Goal: Communication & Community: Answer question/provide support

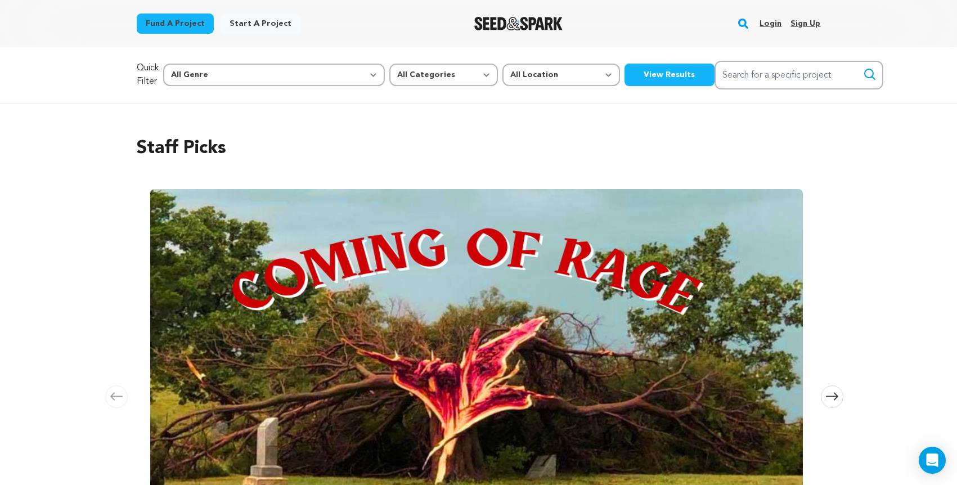
click at [774, 24] on link "Login" at bounding box center [771, 24] width 22 height 18
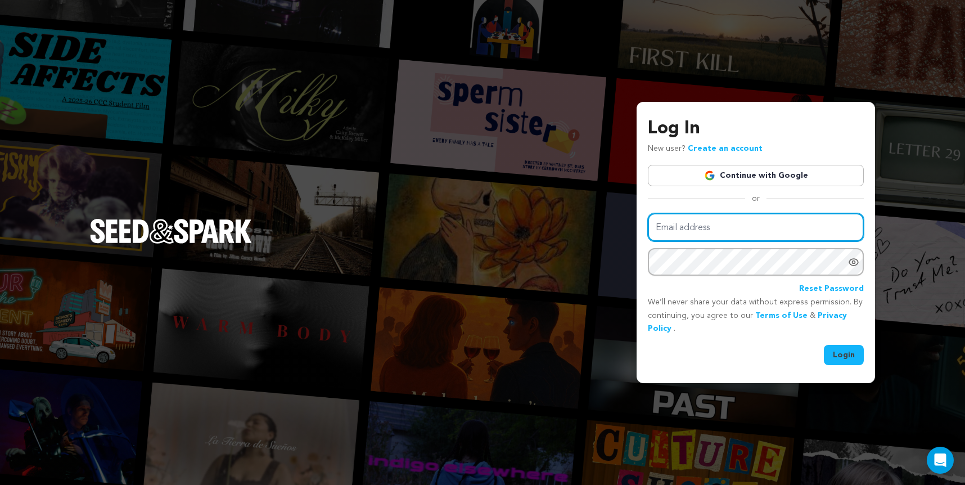
type input "[EMAIL_ADDRESS][DOMAIN_NAME]"
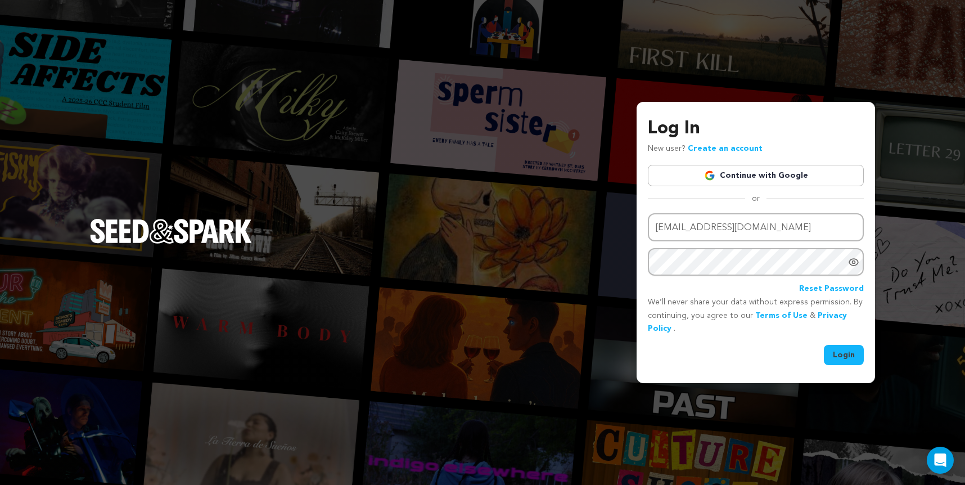
click at [855, 357] on button "Login" at bounding box center [844, 355] width 40 height 20
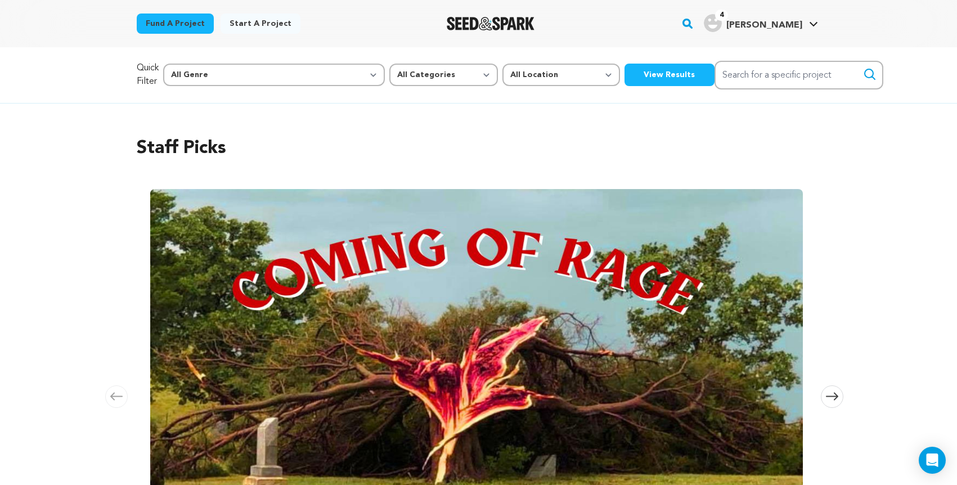
scroll to position [0, 1794]
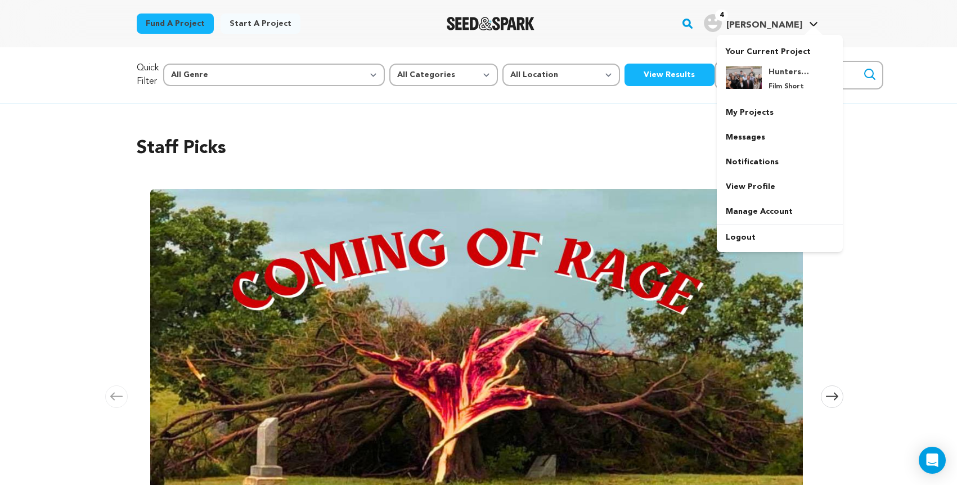
click at [722, 23] on img "Robert T.'s Profile" at bounding box center [713, 23] width 18 height 18
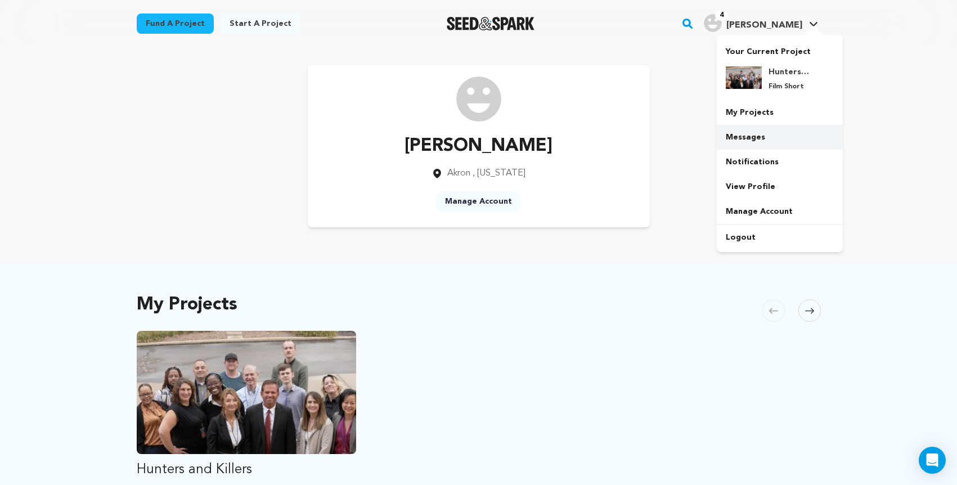
click at [770, 141] on link "Messages" at bounding box center [780, 137] width 126 height 25
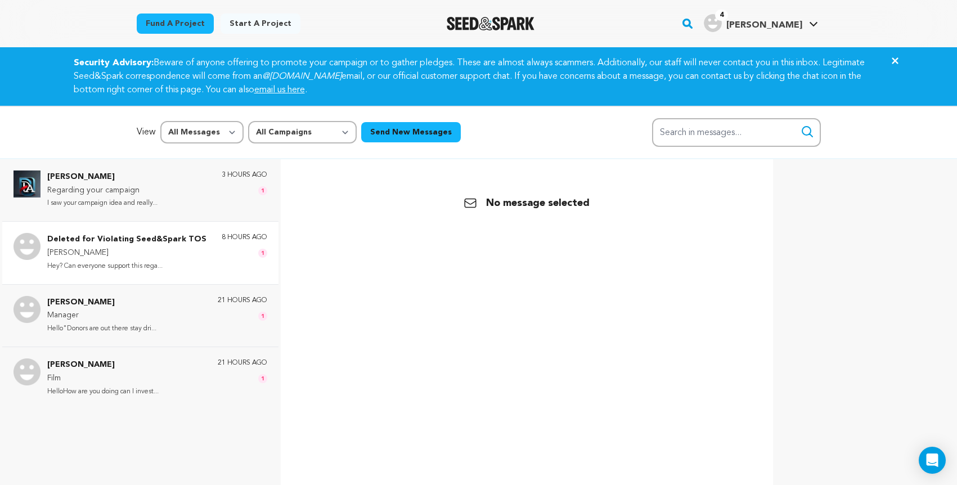
click at [146, 253] on p "William" at bounding box center [126, 253] width 159 height 14
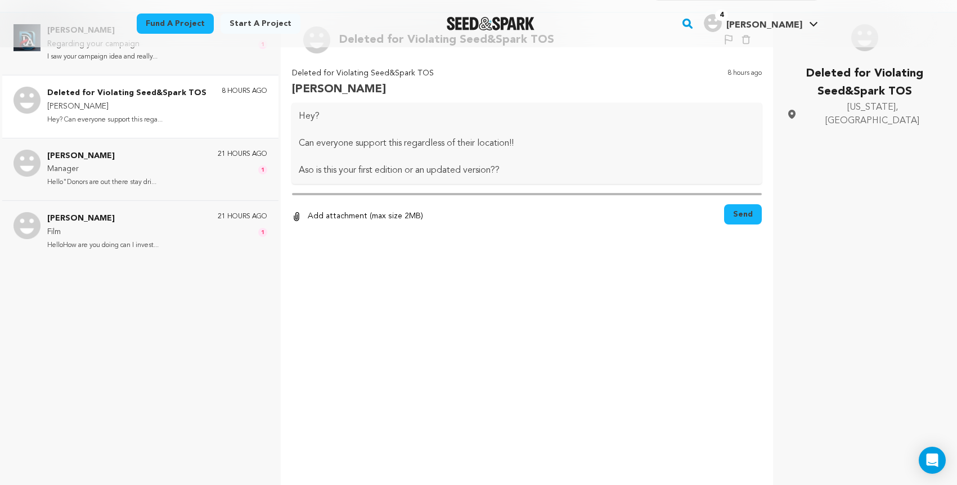
scroll to position [168, 0]
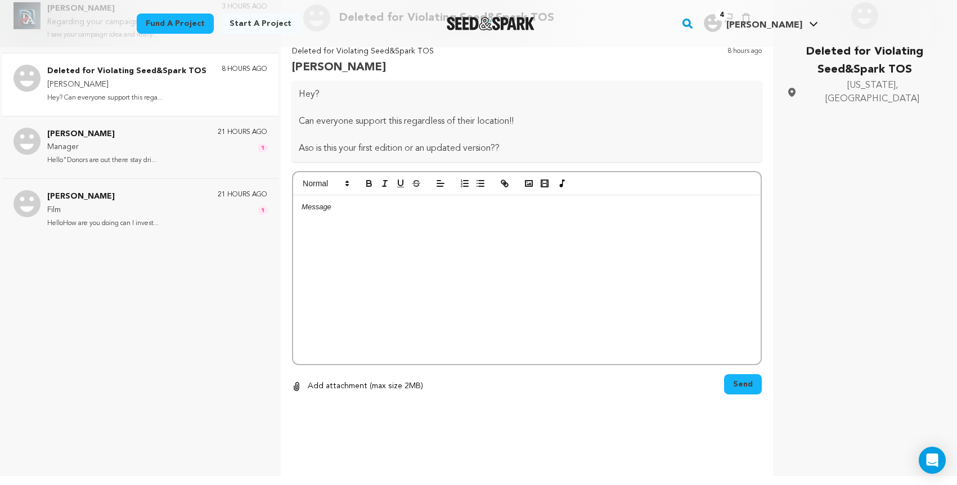
click at [331, 218] on div at bounding box center [527, 279] width 468 height 169
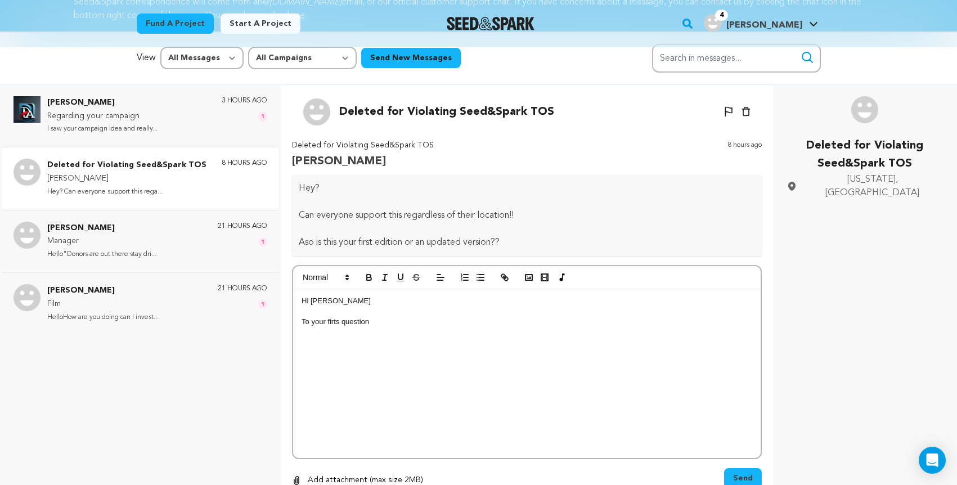
scroll to position [72, 0]
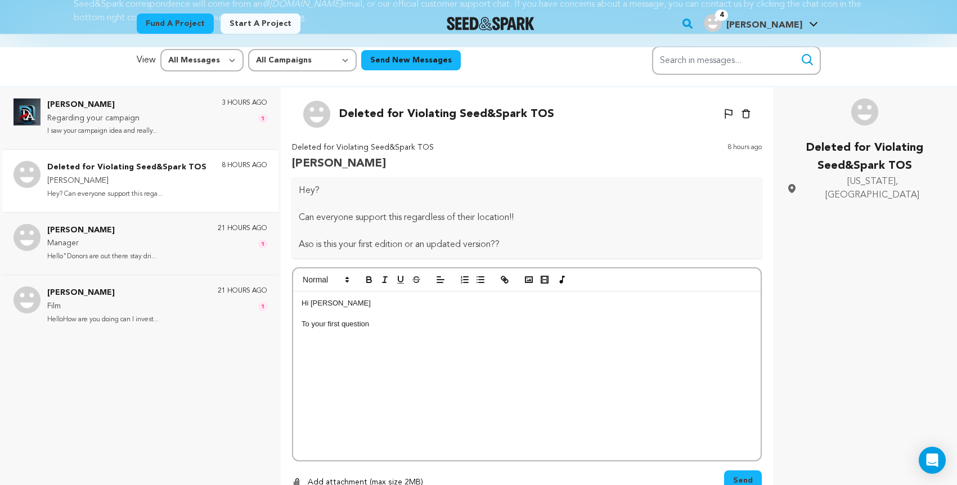
click at [372, 327] on p "To your first question" at bounding box center [527, 324] width 451 height 10
click at [399, 323] on p "To your first question, yes." at bounding box center [527, 324] width 451 height 10
drag, startPoint x: 390, startPoint y: 325, endPoint x: 431, endPoint y: 325, distance: 40.5
click at [431, 325] on p "To your first question, yes. We do have" at bounding box center [527, 324] width 451 height 10
click at [548, 324] on p "To your first question, yes. For anyone who live in the area and funds at the" at bounding box center [527, 324] width 451 height 10
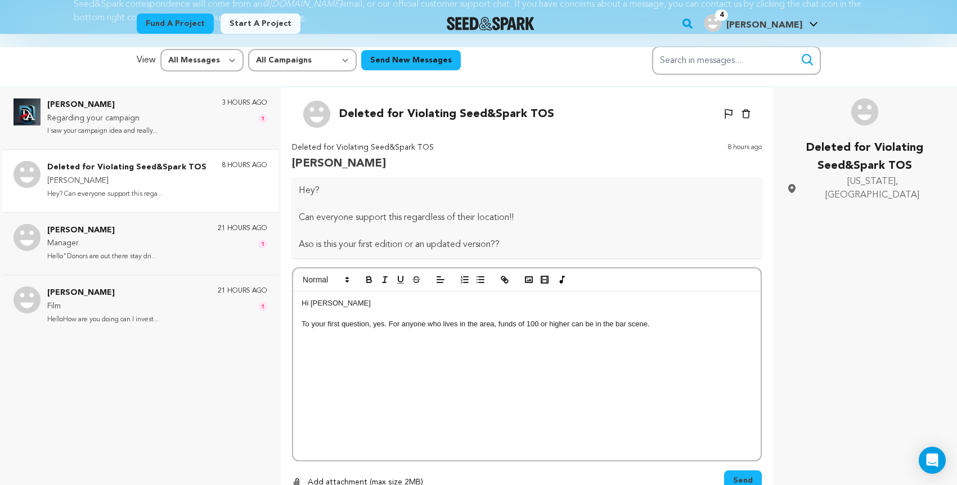
click at [718, 360] on div "Hi William To your first question, yes. For anyone who lives in the area, funds…" at bounding box center [527, 375] width 468 height 169
click at [528, 324] on p "To your first question, yes. For anyone who lives in the area, funds of 100 or …" at bounding box center [527, 324] width 451 height 10
click at [658, 325] on p "To your first question, yes. For anyone who lives in the area, funds of $100 or…" at bounding box center [527, 324] width 451 height 10
click at [513, 355] on p "Hunters and Killers is a short proof-of-concept film of The Hunt." at bounding box center [527, 356] width 451 height 10
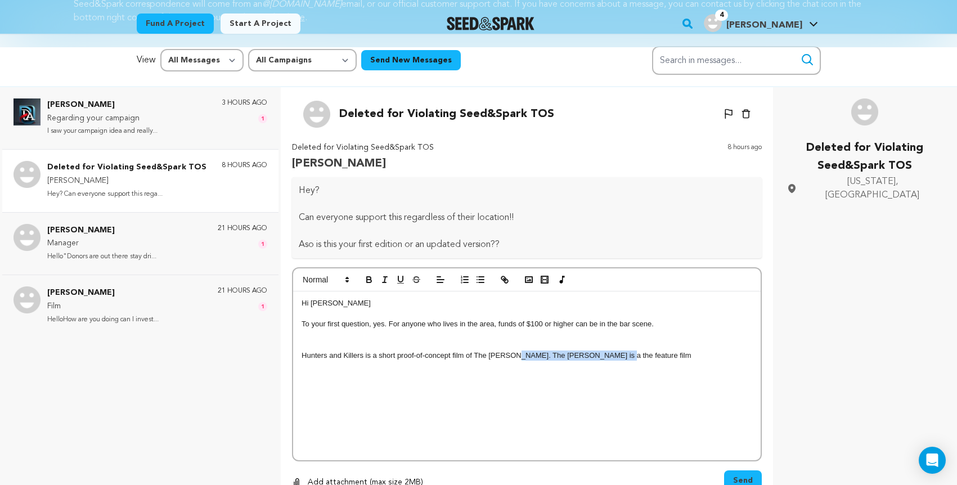
drag, startPoint x: 511, startPoint y: 354, endPoint x: 628, endPoint y: 351, distance: 117.1
click at [628, 351] on p "Hunters and Killers is a short proof-of-concept film of The Hunt. The Hunt is a…" at bounding box center [527, 356] width 451 height 10
click at [605, 356] on p "Hunters and Killers is a short proof-of-concept film of The Hunt. The Hunt is a…" at bounding box center [527, 356] width 451 height 10
drag, startPoint x: 606, startPoint y: 354, endPoint x: 506, endPoint y: 354, distance: 99.6
click at [506, 354] on p "Hunters and Killers is a short proof-of-concept film of The Hunt. The Hunt is a…" at bounding box center [527, 356] width 451 height 10
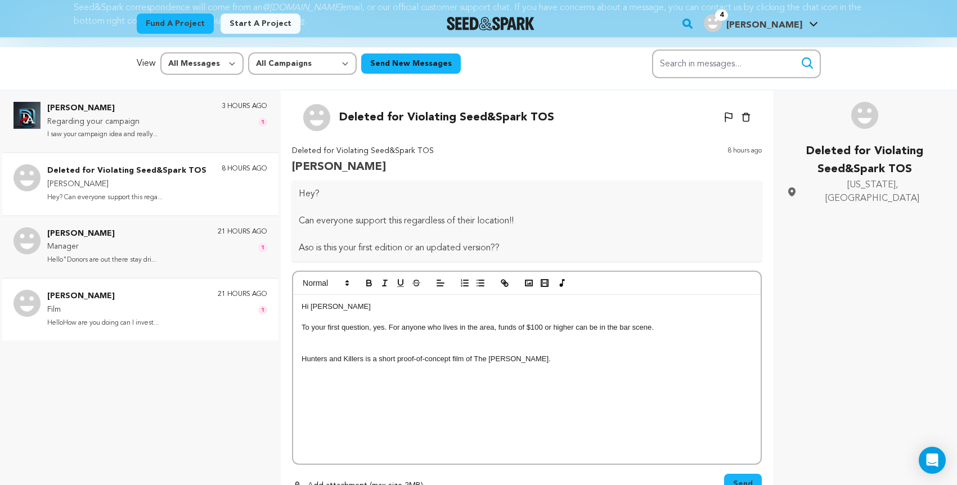
scroll to position [87, 0]
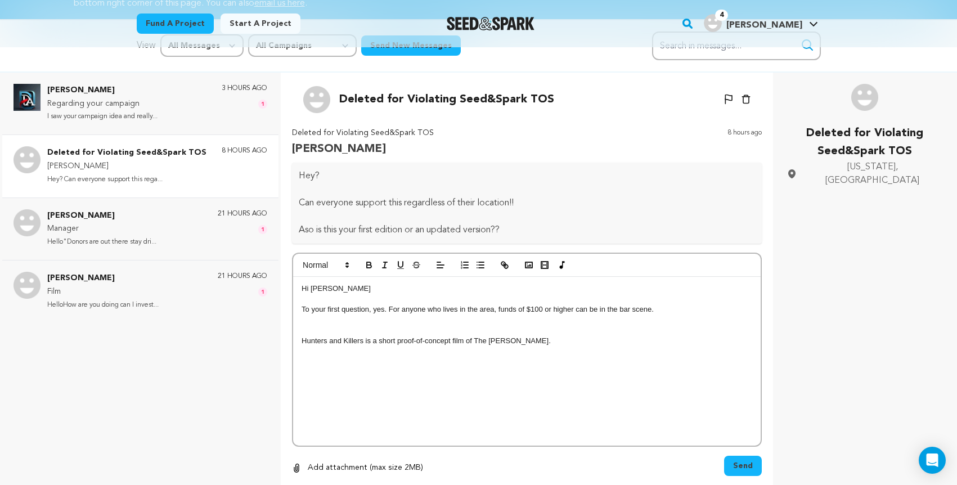
click at [746, 466] on span "Send" at bounding box center [743, 465] width 20 height 11
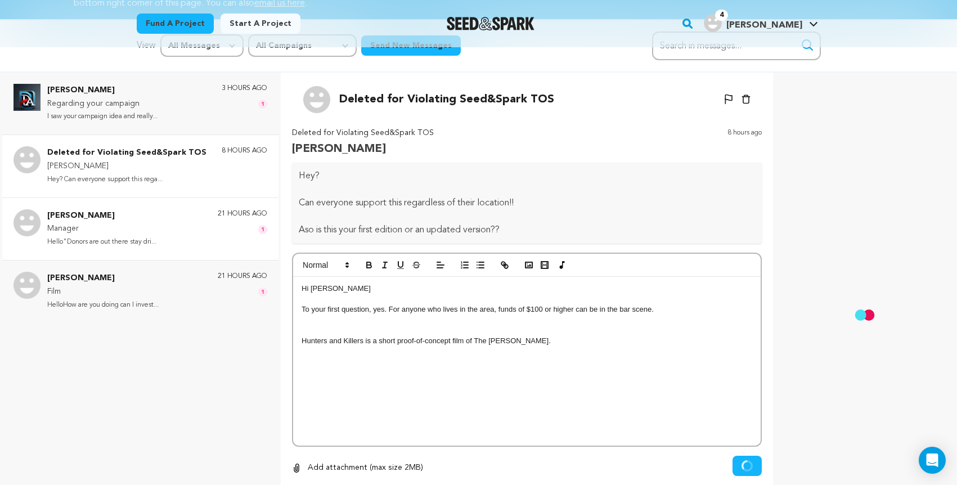
click at [143, 225] on p "Manager" at bounding box center [101, 229] width 109 height 14
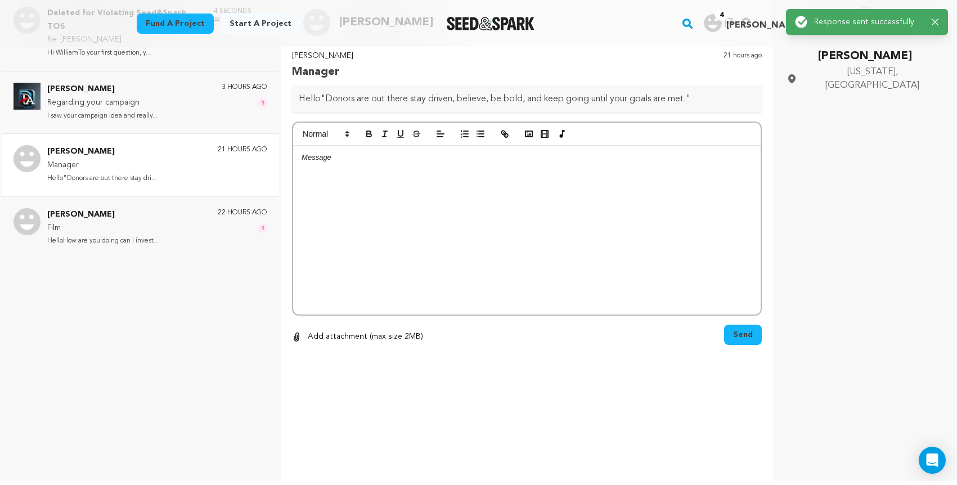
scroll to position [70, 0]
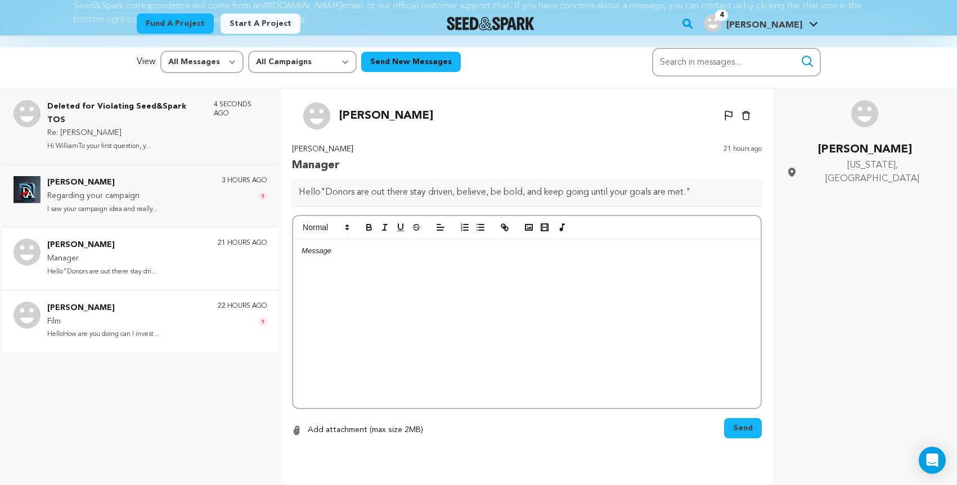
click at [139, 315] on p "Film" at bounding box center [102, 322] width 111 height 14
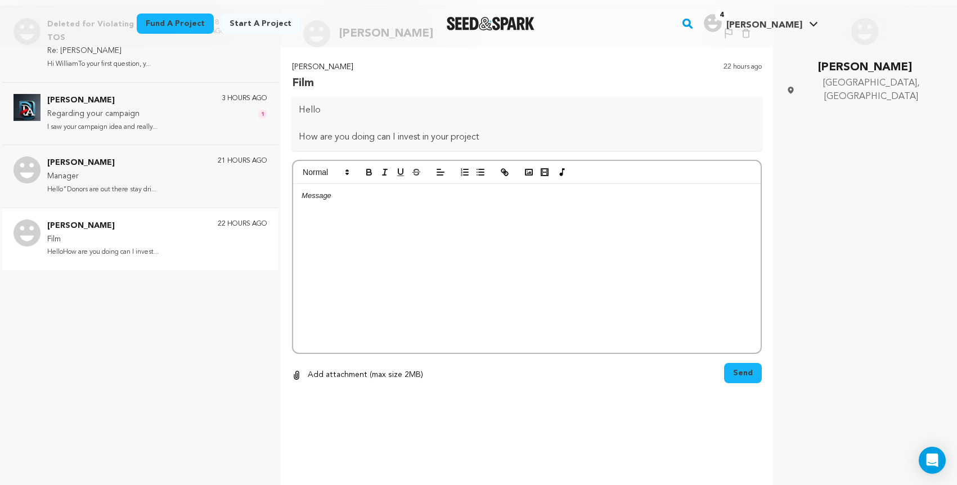
scroll to position [168, 0]
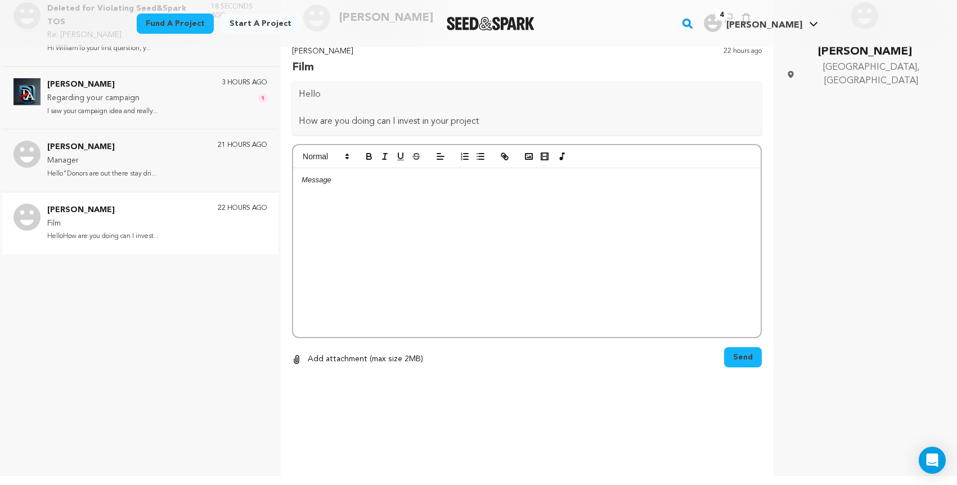
click at [328, 191] on div at bounding box center [527, 252] width 468 height 169
click at [422, 200] on p "Anyone can help fund this project." at bounding box center [527, 201] width 451 height 10
click at [556, 190] on p at bounding box center [527, 191] width 451 height 10
click at [459, 203] on p "Anyone can help fund this project. You can fund at any of the levels." at bounding box center [527, 201] width 451 height 10
click at [457, 201] on p "Anyone can help fund this project. You can fund this project at any of the leve…" at bounding box center [527, 201] width 451 height 10
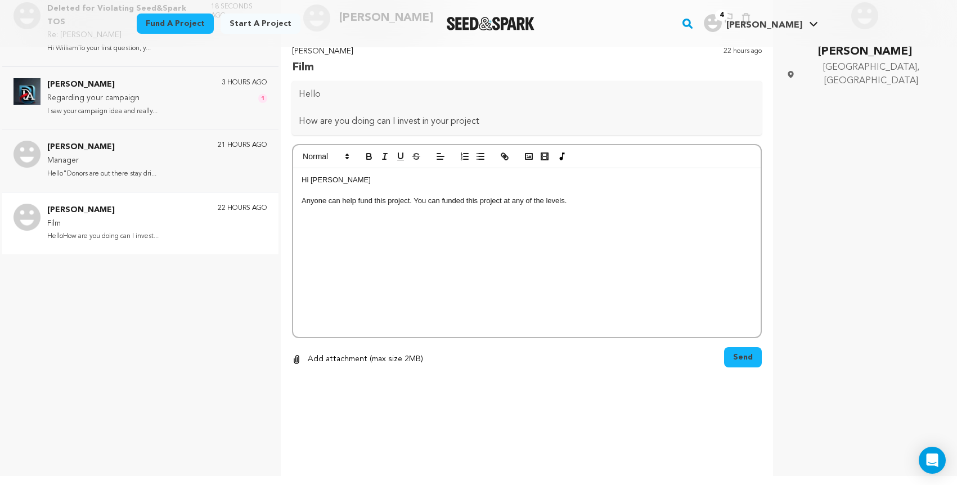
click at [521, 248] on div "Hi Eric Anyone can help fund this project. You can funded this project at any o…" at bounding box center [527, 252] width 468 height 169
click at [562, 201] on p "Anyone can help fund this project. You can fund this project at any of the leve…" at bounding box center [527, 201] width 451 height 10
drag, startPoint x: 311, startPoint y: 181, endPoint x: 325, endPoint y: 180, distance: 14.1
click at [325, 180] on p "Hi Eric" at bounding box center [527, 180] width 451 height 10
click at [567, 200] on p "Anyone can help fund this project. You can fund this project at any of the leve…" at bounding box center [527, 201] width 451 height 10
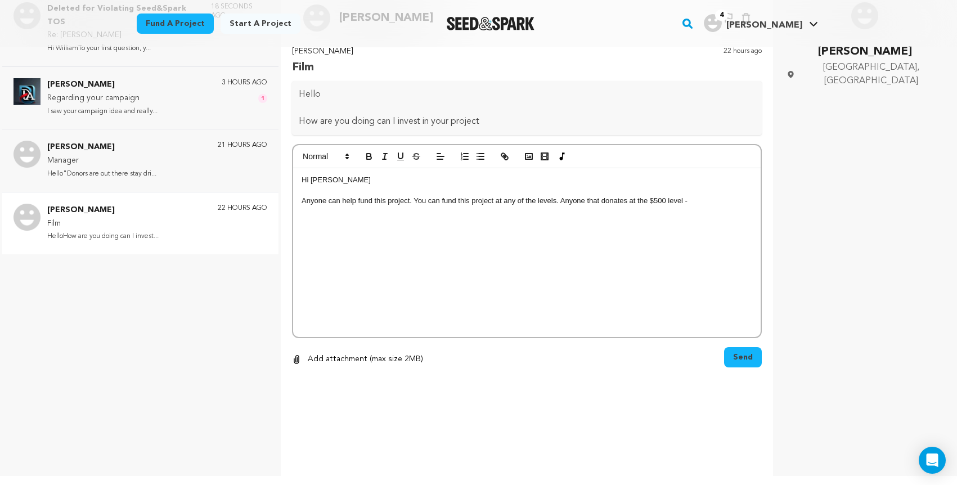
click at [692, 203] on p "Anyone can help fund this project. You can fund this project at any of the leve…" at bounding box center [527, 201] width 451 height 10
click at [694, 202] on p "Anyone can help fund this project. You can fund this project at any of the leve…" at bounding box center [527, 201] width 451 height 10
click at [516, 210] on p "Anyone can help fund this project. You can fund this project at any of the leve…" at bounding box center [527, 206] width 451 height 21
click at [600, 213] on p "Anyone can help fund this project. You can fund this project at any of the leve…" at bounding box center [527, 206] width 451 height 21
click at [561, 202] on p "Anyone can help fund this project. You can fund this project at any of the leve…" at bounding box center [527, 206] width 451 height 21
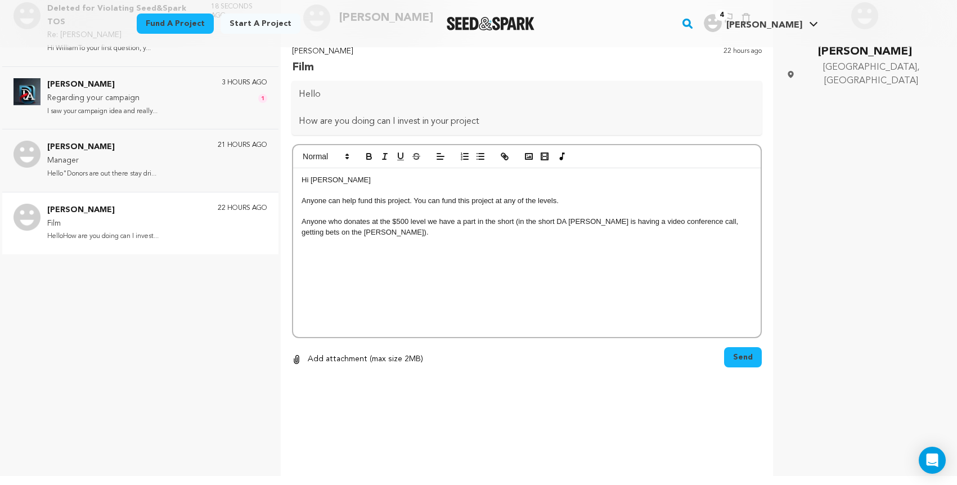
click at [336, 233] on p "Anyone who donates at the $500 level we have a part in the short (in the short …" at bounding box center [527, 227] width 451 height 21
click at [349, 235] on p "Anyone who donates at the $500 level, we have a part in the short (in the short…" at bounding box center [527, 227] width 451 height 21
drag, startPoint x: 500, startPoint y: 232, endPoint x: 525, endPoint y: 231, distance: 25.3
click at [525, 231] on p "Anyone who donates at the $500 level, we have a part in the short (in the short…" at bounding box center [527, 227] width 451 height 21
drag, startPoint x: 459, startPoint y: 232, endPoint x: 446, endPoint y: 232, distance: 12.9
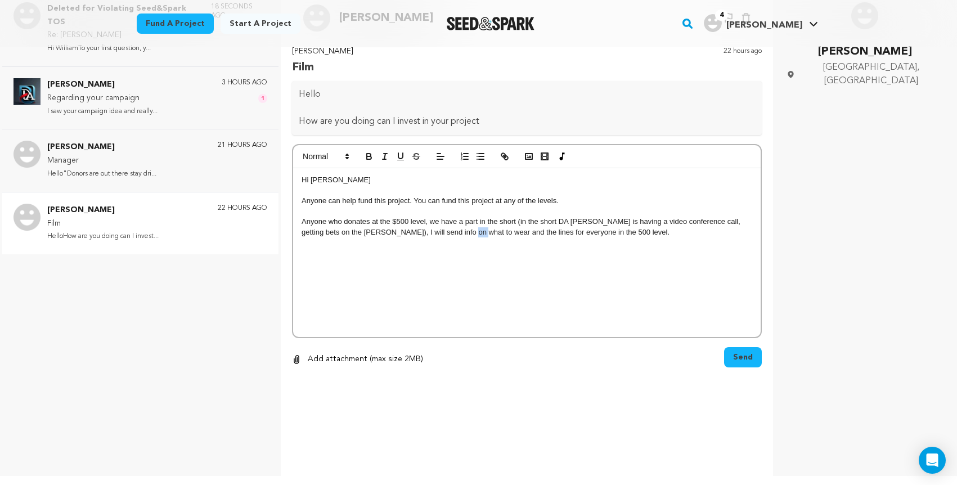
click at [446, 232] on p "Anyone who donates at the $500 level, we have a part in the short (in the short…" at bounding box center [527, 227] width 451 height 21
click at [541, 291] on div "Hi Samuel Anyone can help fund this project. You can fund this project at any o…" at bounding box center [527, 252] width 468 height 169
click at [542, 293] on div "Hi Samuel Anyone can help fund this project. You can fund this project at any o…" at bounding box center [527, 252] width 468 height 169
click at [742, 358] on span "Send" at bounding box center [743, 357] width 20 height 11
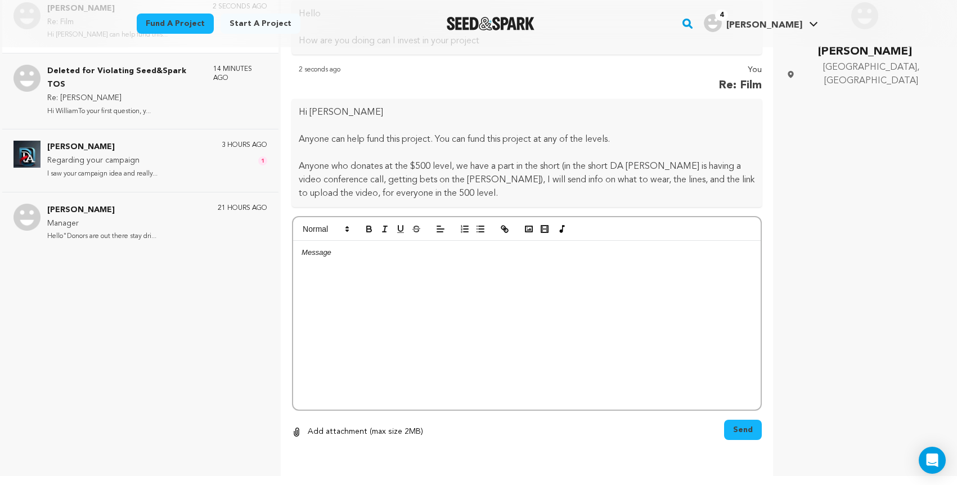
scroll to position [0, 0]
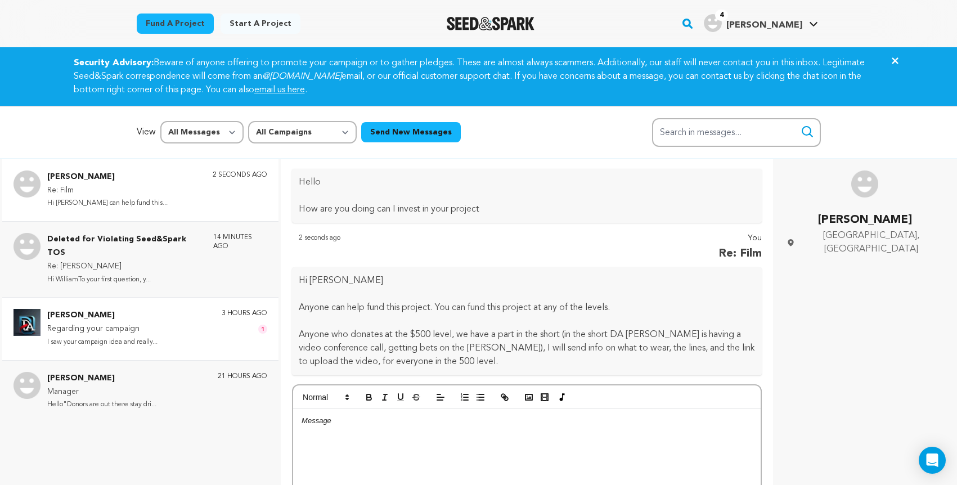
drag, startPoint x: 169, startPoint y: 306, endPoint x: 166, endPoint y: 313, distance: 8.6
click at [169, 309] on div "Abraham David Regarding your campaign I saw your campaign idea and really... 3 …" at bounding box center [157, 328] width 220 height 39
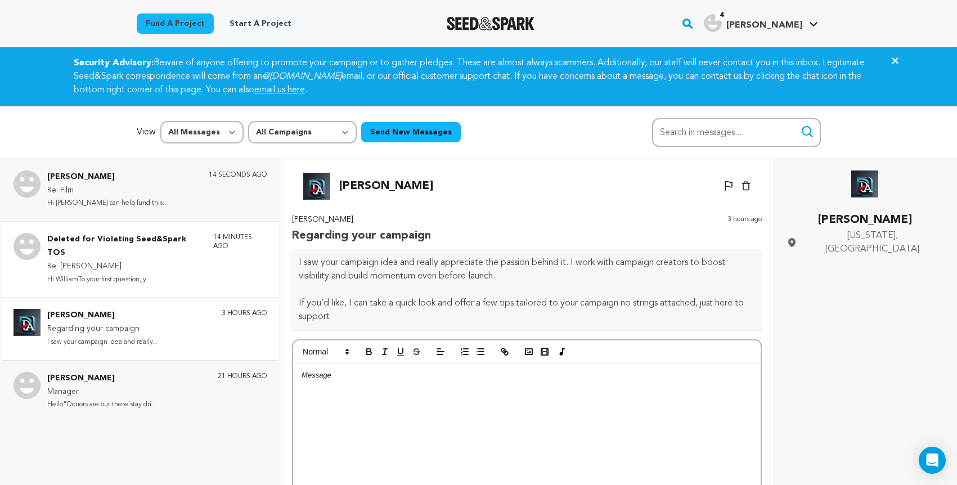
click at [187, 273] on p "Hi WilliamTo your first question, y..." at bounding box center [124, 279] width 155 height 13
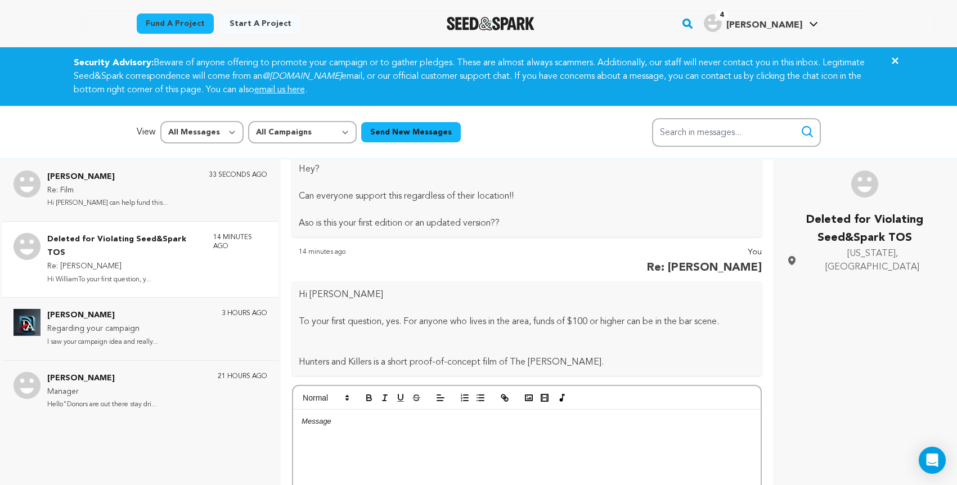
scroll to position [14, 0]
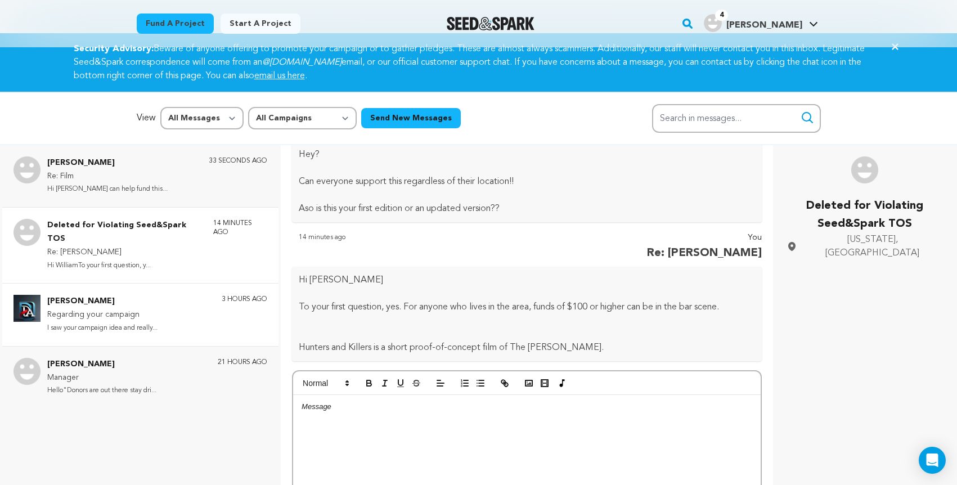
click at [136, 308] on p "Regarding your campaign" at bounding box center [102, 315] width 110 height 14
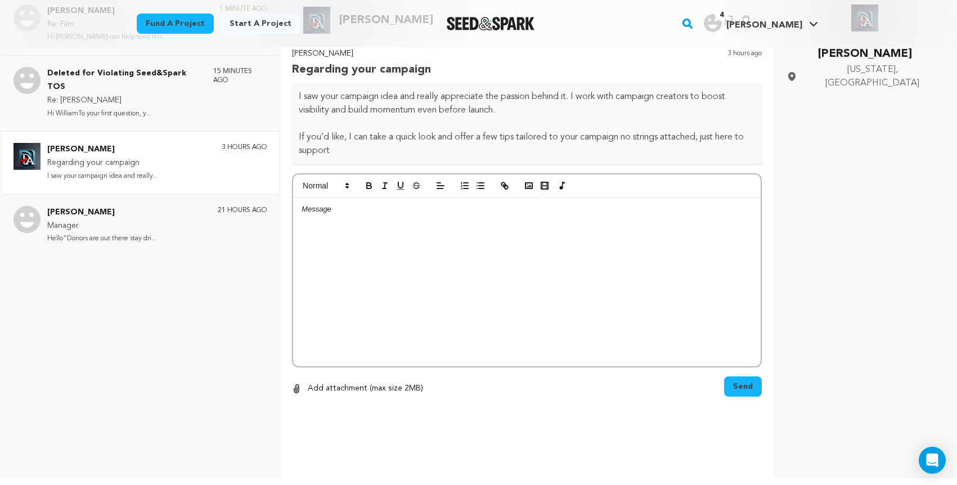
scroll to position [0, 0]
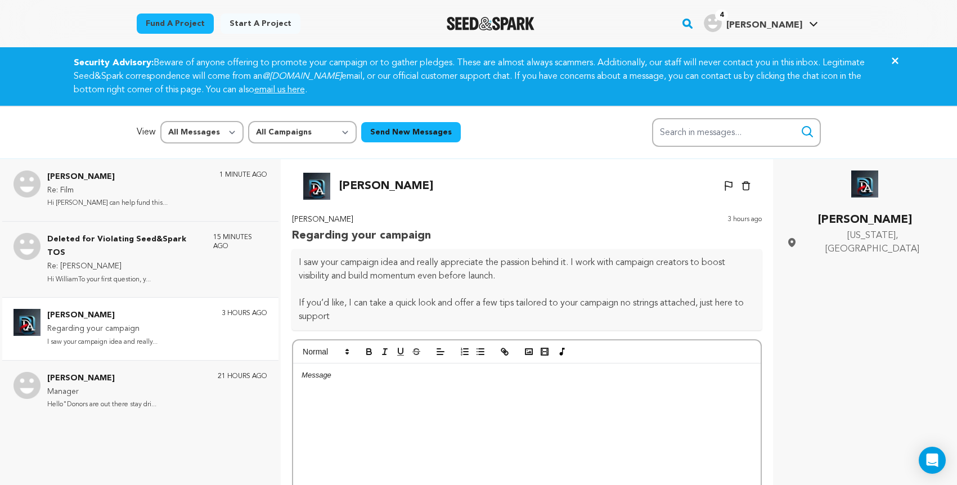
drag, startPoint x: 928, startPoint y: 236, endPoint x: 828, endPoint y: 198, distance: 106.5
click at [828, 198] on div "Abraham David West Virginia, United States" at bounding box center [865, 213] width 157 height 86
copy div "Abraham David West Virginia, United States"
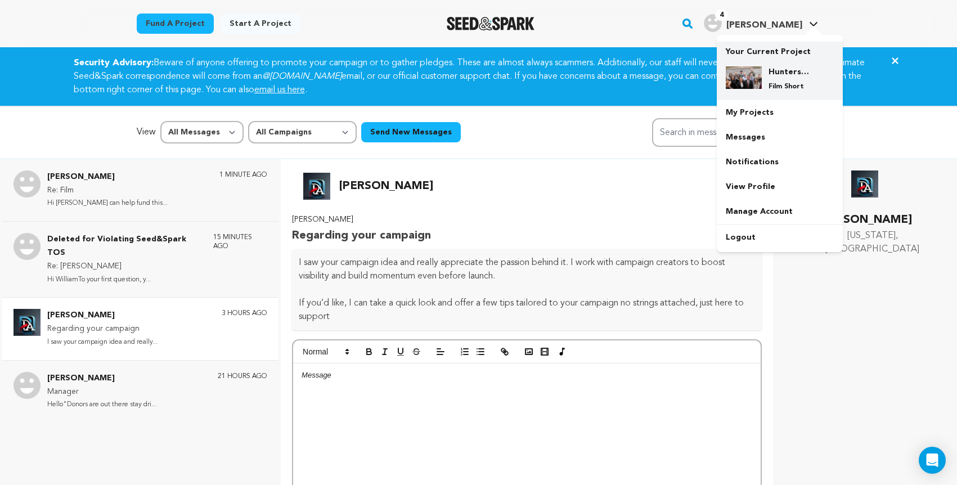
click at [765, 86] on div "Hunters and Killers Film Short" at bounding box center [789, 78] width 54 height 25
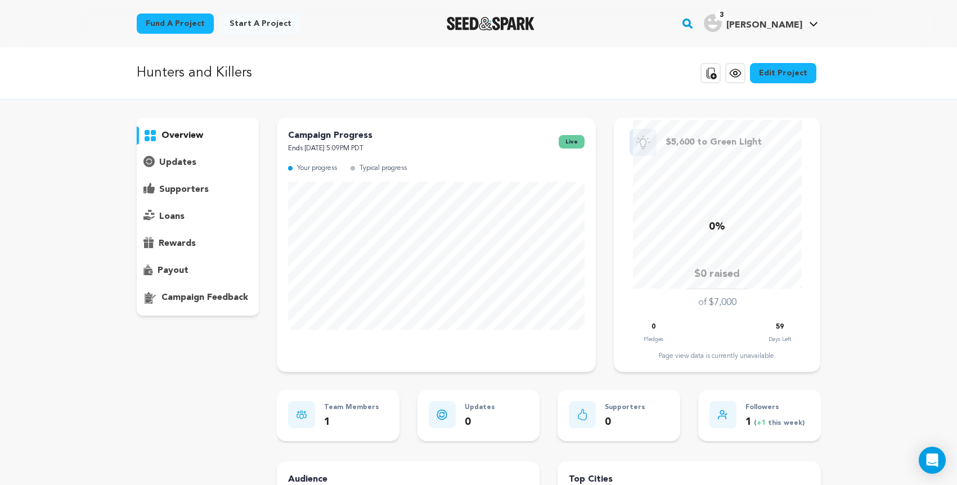
click at [740, 76] on icon at bounding box center [735, 73] width 11 height 8
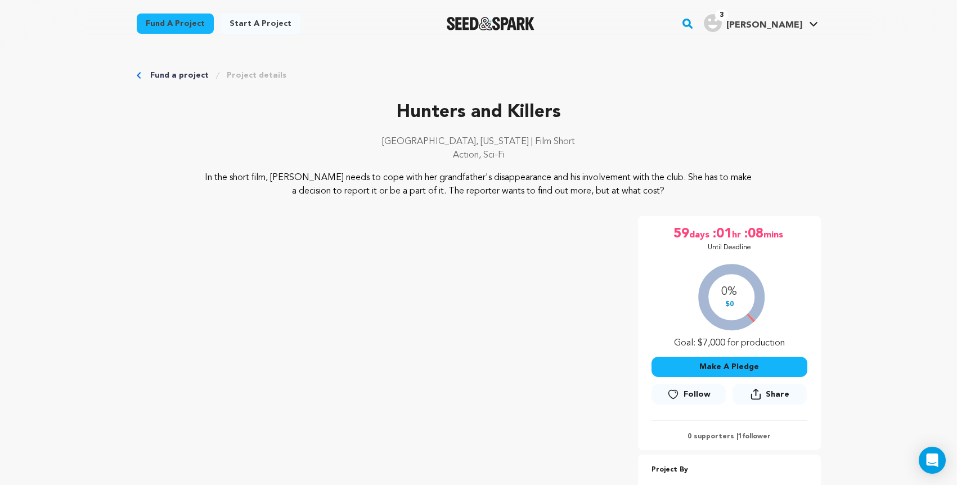
scroll to position [104, 0]
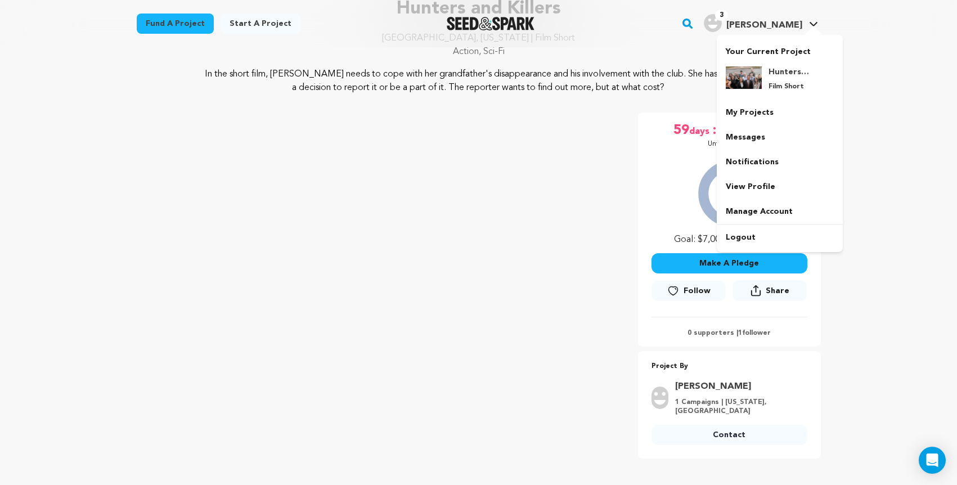
click at [722, 20] on img "Robert T.'s Profile" at bounding box center [713, 23] width 18 height 18
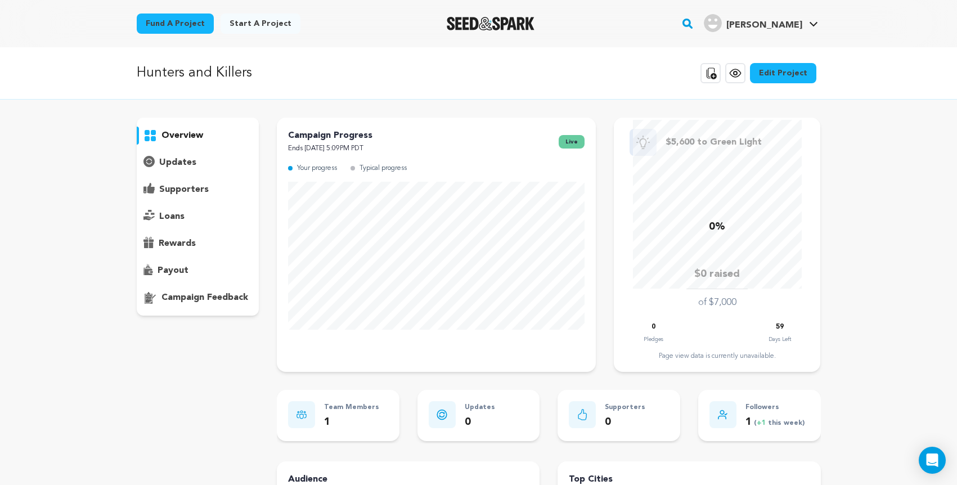
click at [429, 59] on div "Hunters and Killers Copy public preview link View project Edit Project View mor…" at bounding box center [479, 73] width 684 height 29
